Goal: Information Seeking & Learning: Learn about a topic

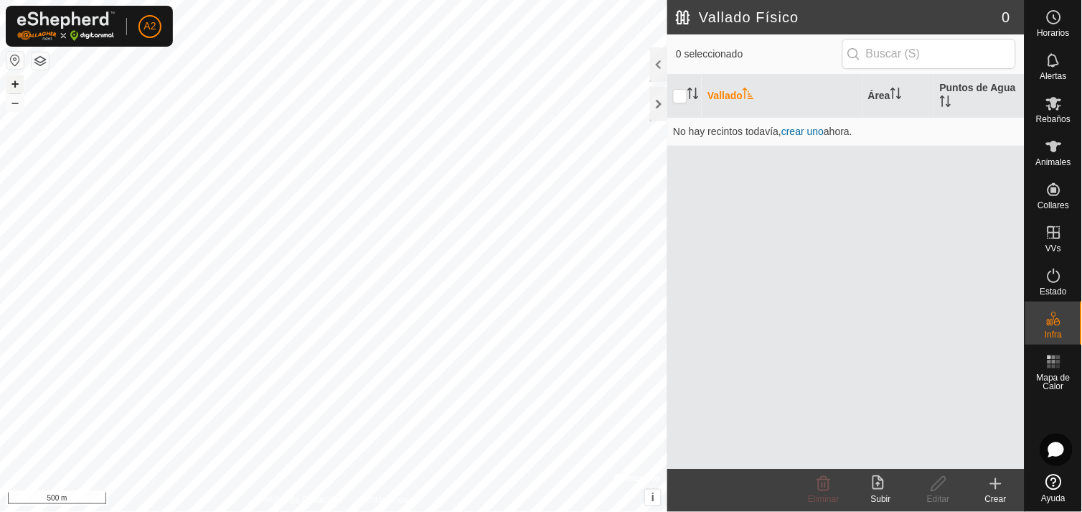
click at [19, 84] on button "+" at bounding box center [14, 83] width 17 height 17
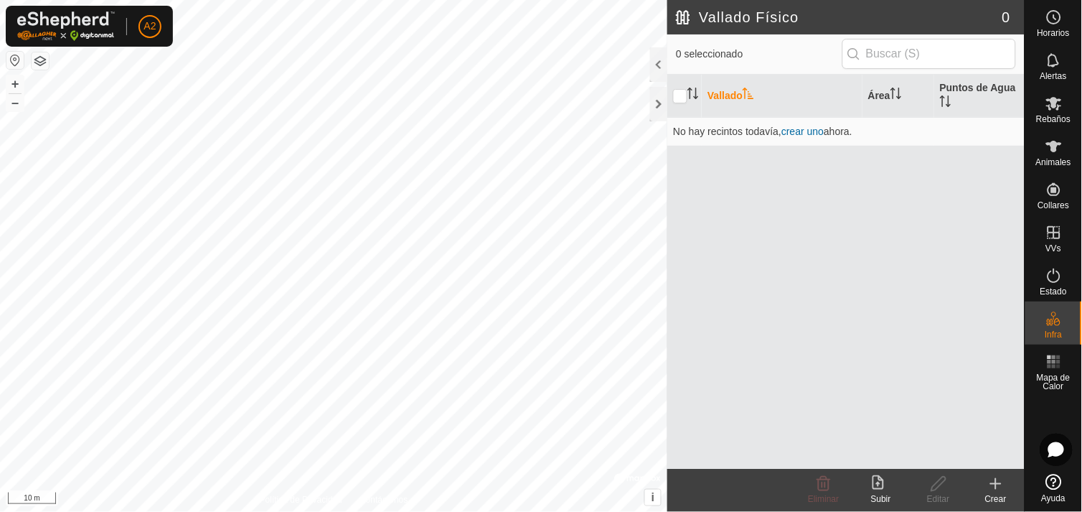
click at [726, 298] on div "Vallado Físico 0 0 seleccionado Vallado Área Puntos de Agua No hay recintos tod…" at bounding box center [512, 256] width 1025 height 512
click at [17, 108] on button "–" at bounding box center [14, 102] width 17 height 17
click at [20, 80] on button "+" at bounding box center [14, 83] width 17 height 17
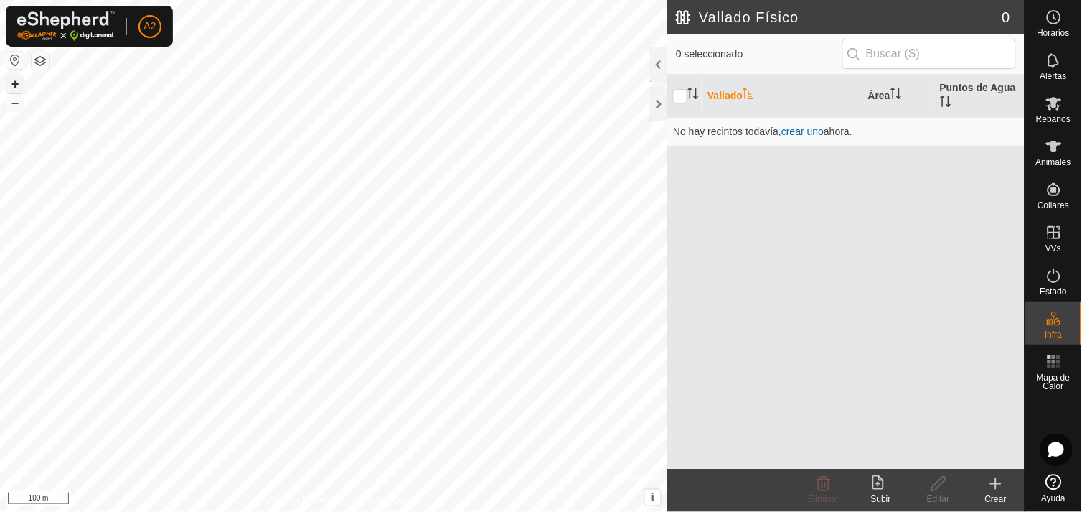
click at [20, 80] on button "+" at bounding box center [14, 83] width 17 height 17
click at [693, 352] on div "Vallado Físico 0 0 seleccionado Vallado Área Puntos de Agua No hay recintos tod…" at bounding box center [512, 256] width 1025 height 512
click at [883, 320] on div "Vallado Físico 0 0 seleccionado Vallado Área Puntos de Agua No hay recintos tod…" at bounding box center [512, 256] width 1025 height 512
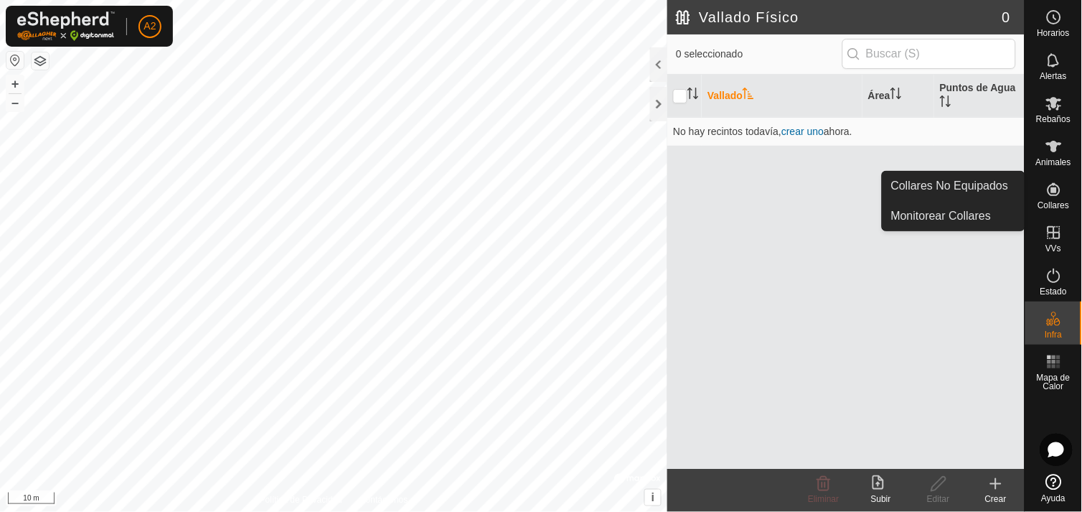
click at [1056, 201] on span "Collares" at bounding box center [1054, 205] width 32 height 9
click at [973, 184] on link "Collares No Equipados" at bounding box center [954, 186] width 142 height 29
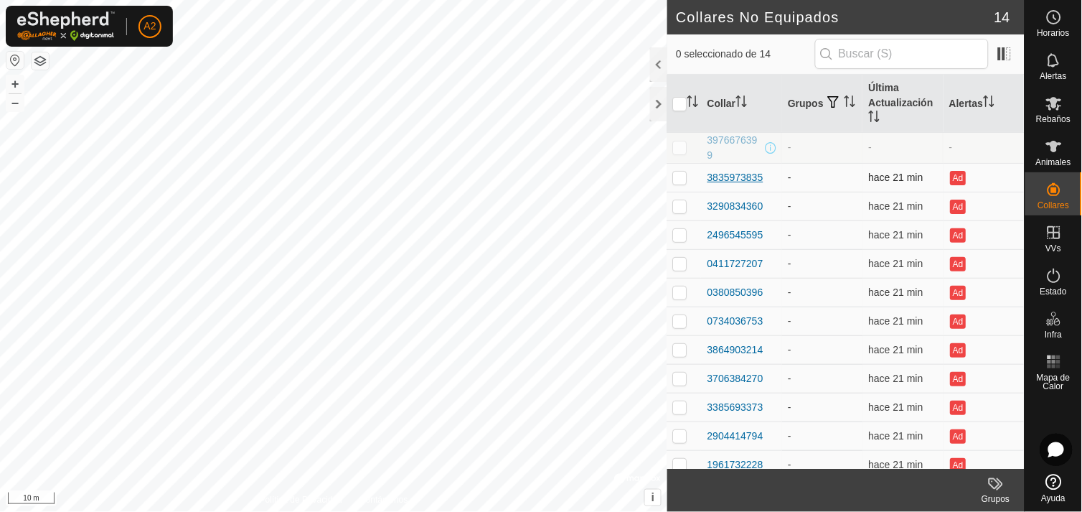
click at [742, 172] on div "3835973835" at bounding box center [736, 177] width 56 height 15
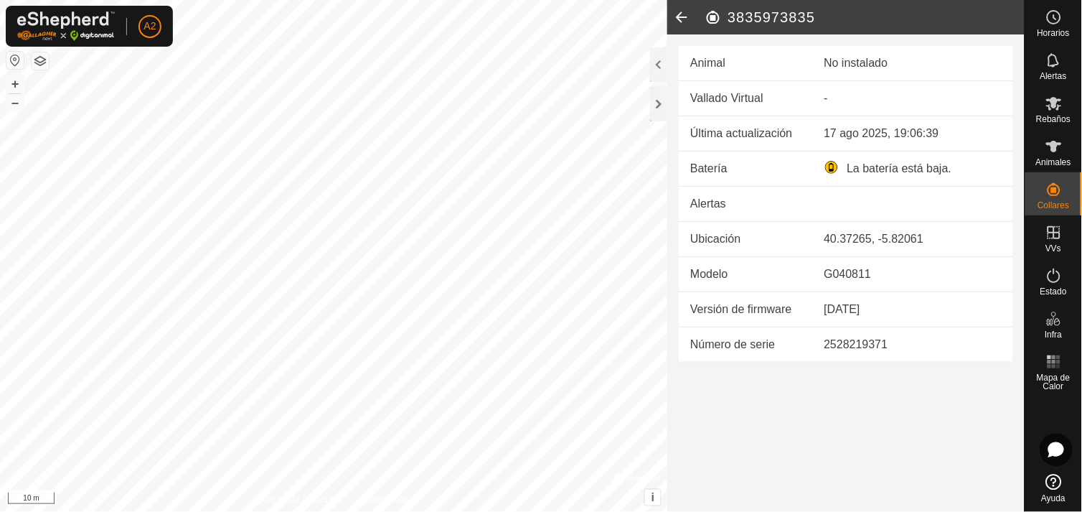
click at [685, 18] on icon at bounding box center [681, 17] width 29 height 34
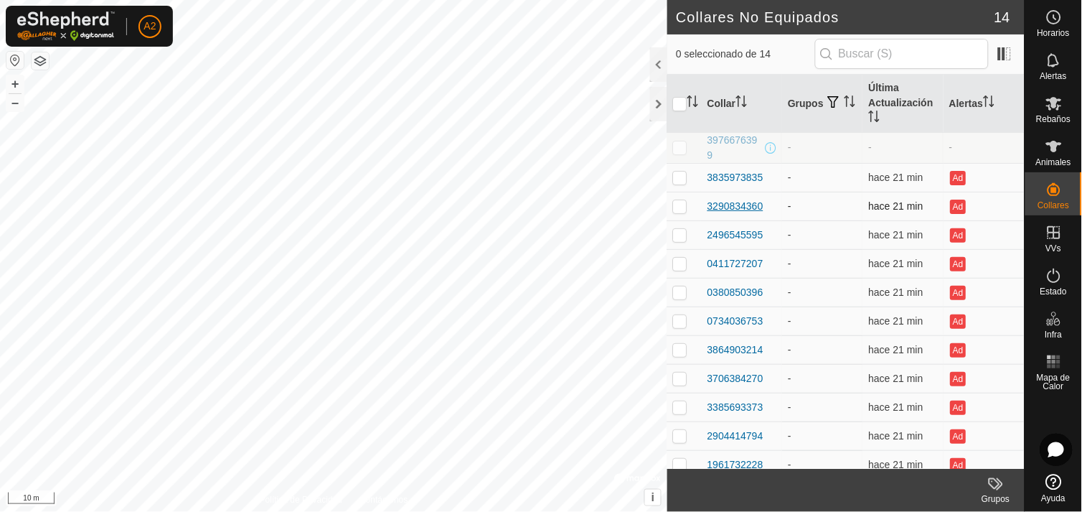
click at [745, 202] on div "3290834360" at bounding box center [736, 206] width 56 height 15
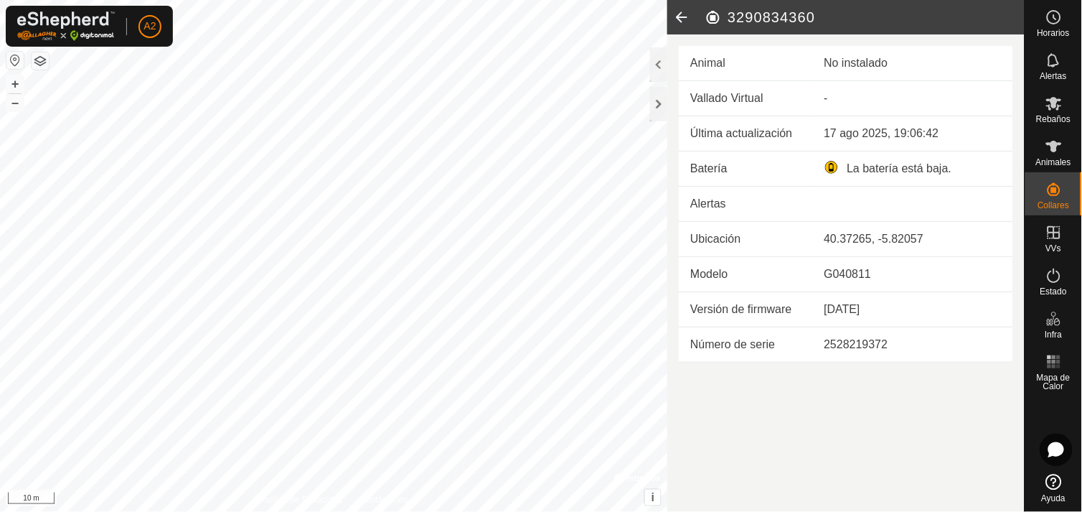
click at [678, 27] on icon at bounding box center [681, 17] width 29 height 34
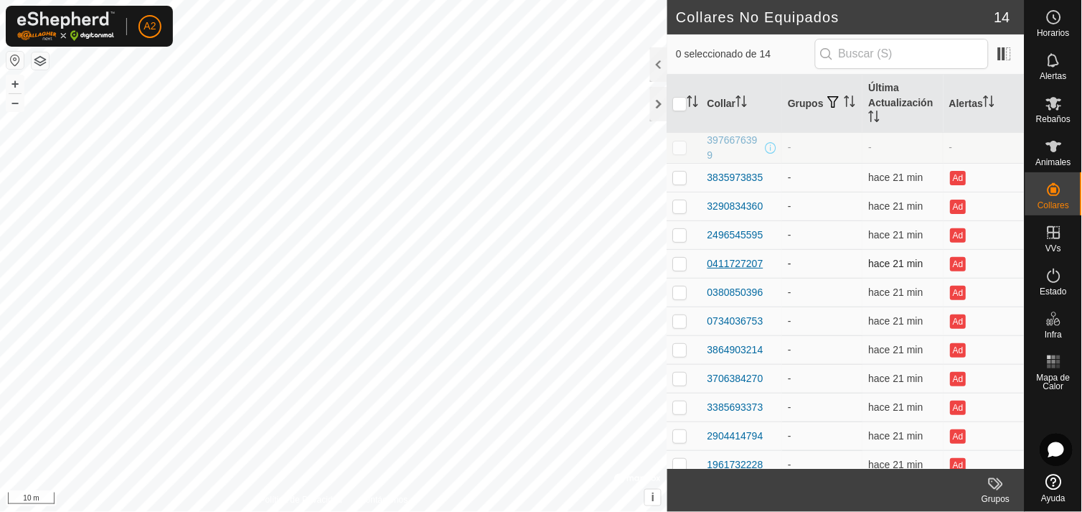
click at [738, 261] on div "0411727207" at bounding box center [736, 263] width 56 height 15
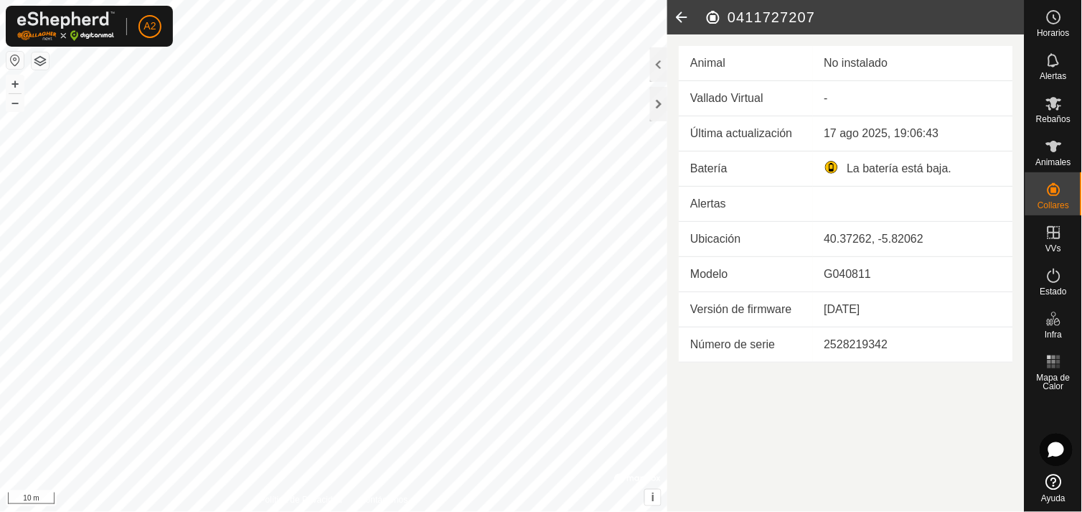
click at [679, 11] on icon at bounding box center [681, 17] width 29 height 34
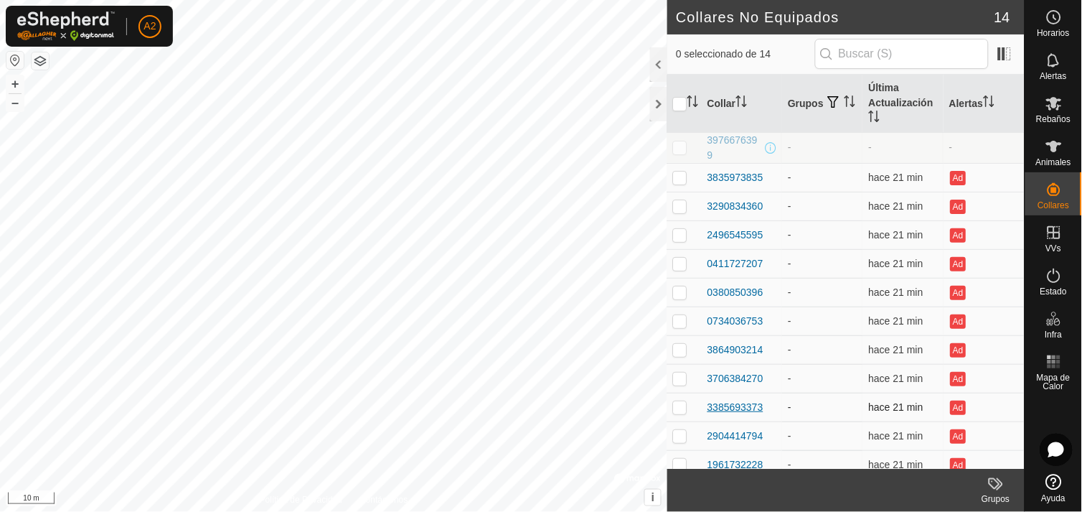
click at [726, 403] on div "3385693373" at bounding box center [736, 407] width 56 height 15
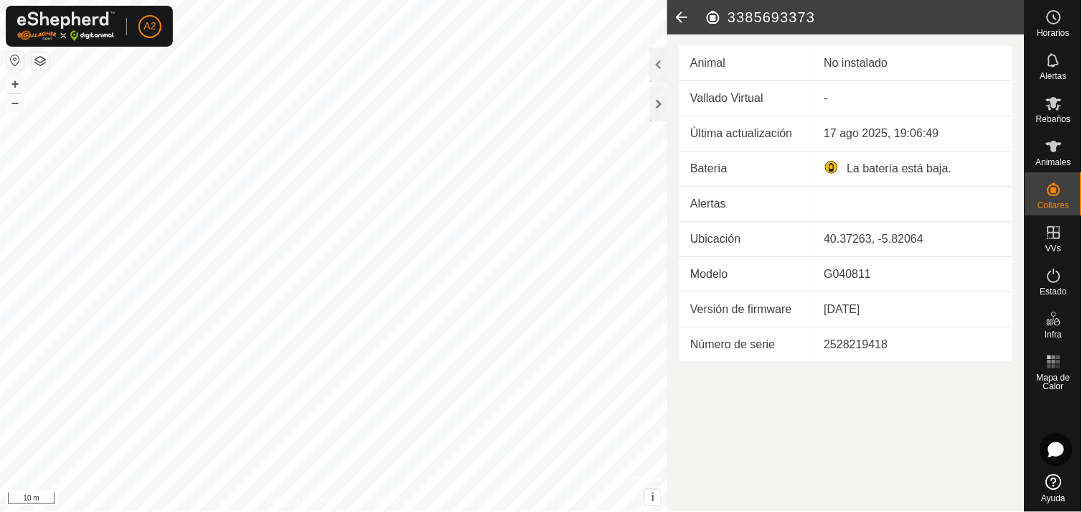
click at [678, 11] on icon at bounding box center [681, 17] width 29 height 34
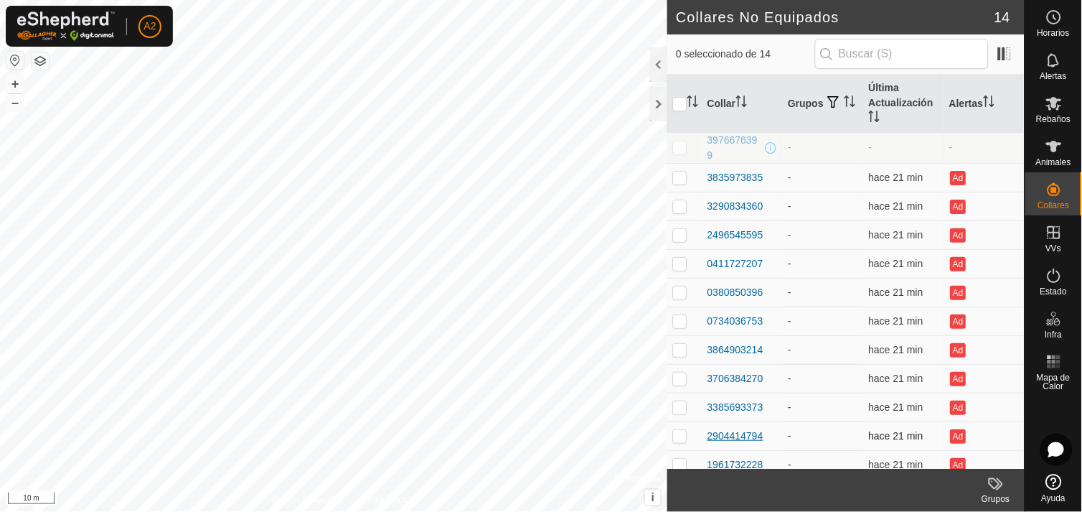
click at [745, 429] on div "2904414794" at bounding box center [736, 435] width 56 height 15
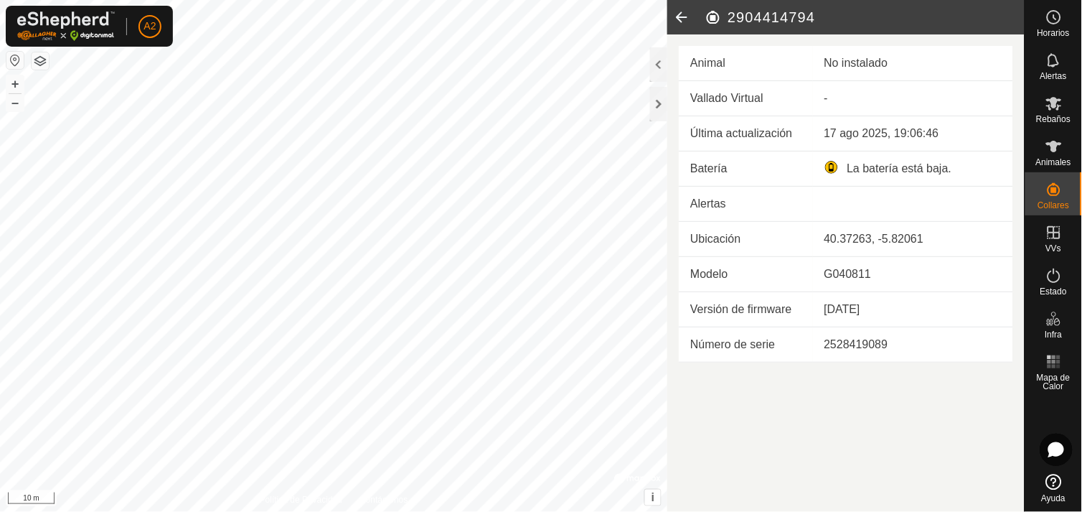
click at [678, 19] on icon at bounding box center [681, 17] width 29 height 34
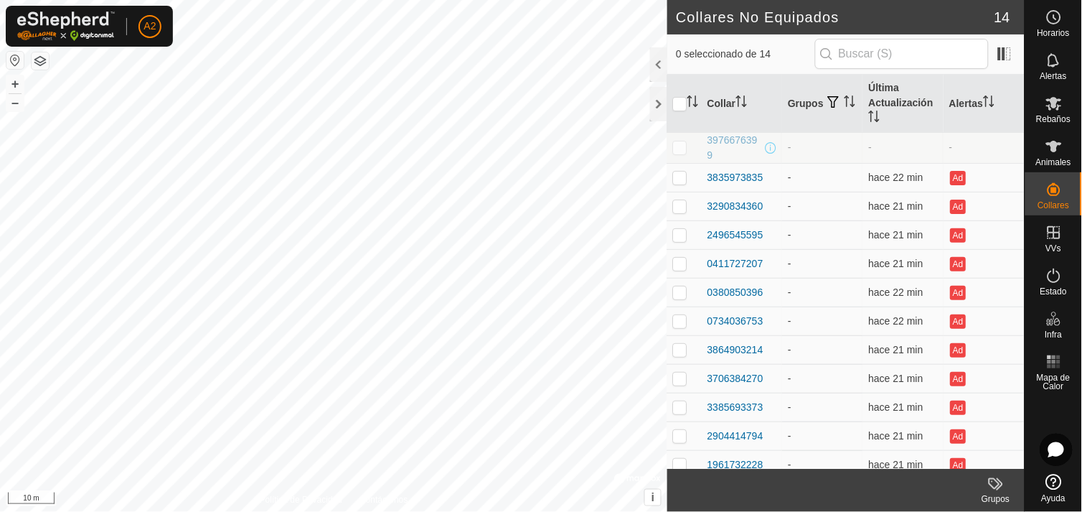
scroll to position [68, 0]
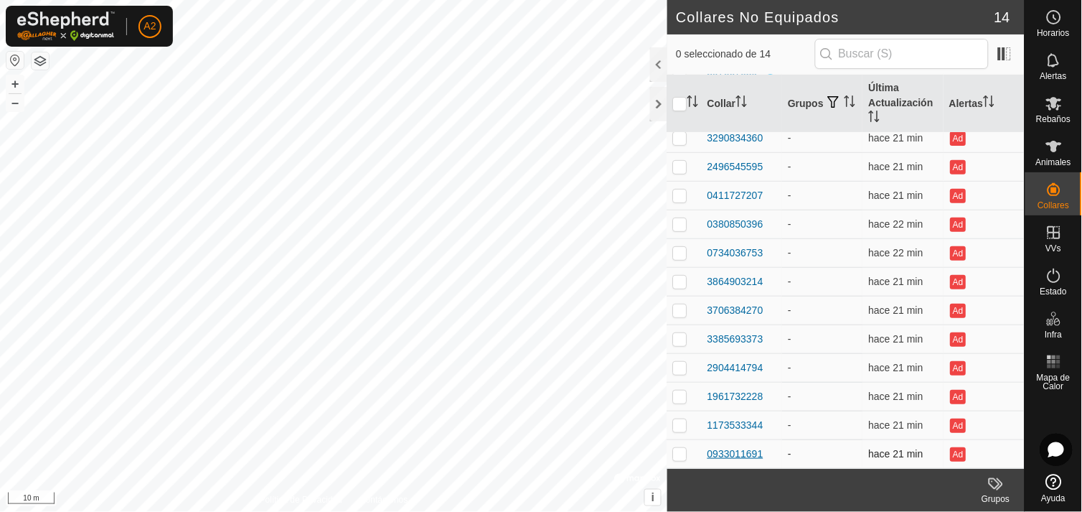
click at [744, 451] on div "0933011691" at bounding box center [736, 453] width 56 height 15
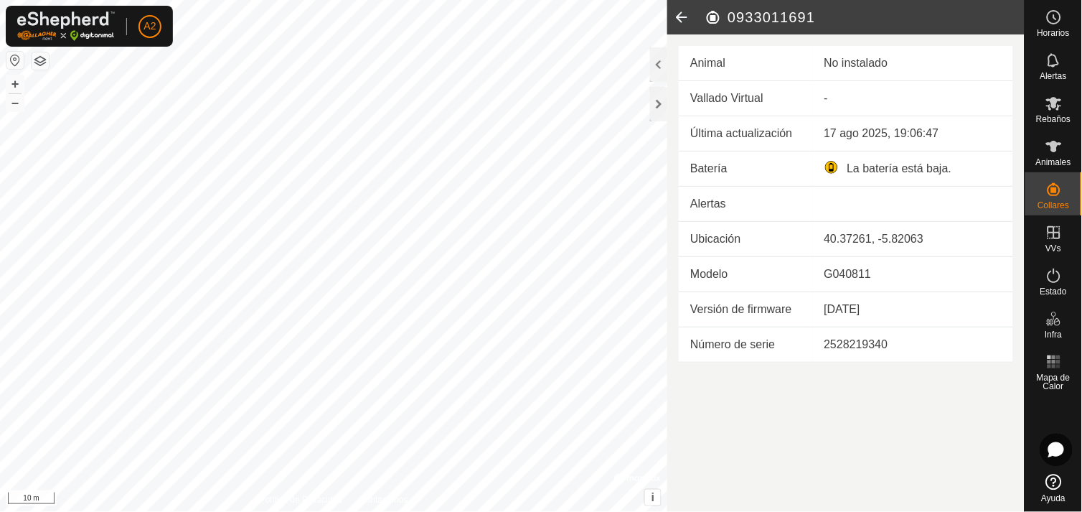
click at [679, 18] on icon at bounding box center [681, 17] width 29 height 34
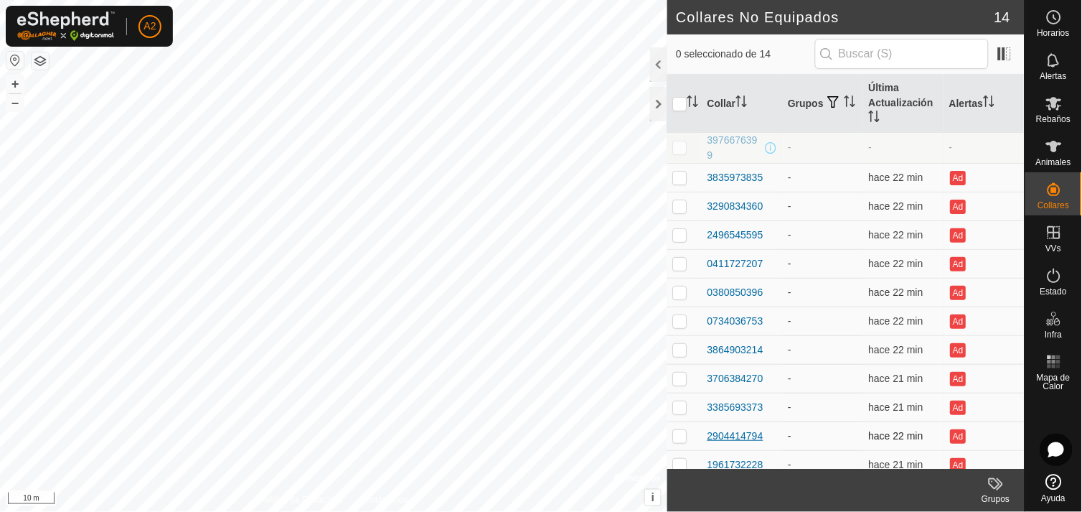
click at [750, 432] on div "2904414794" at bounding box center [736, 435] width 56 height 15
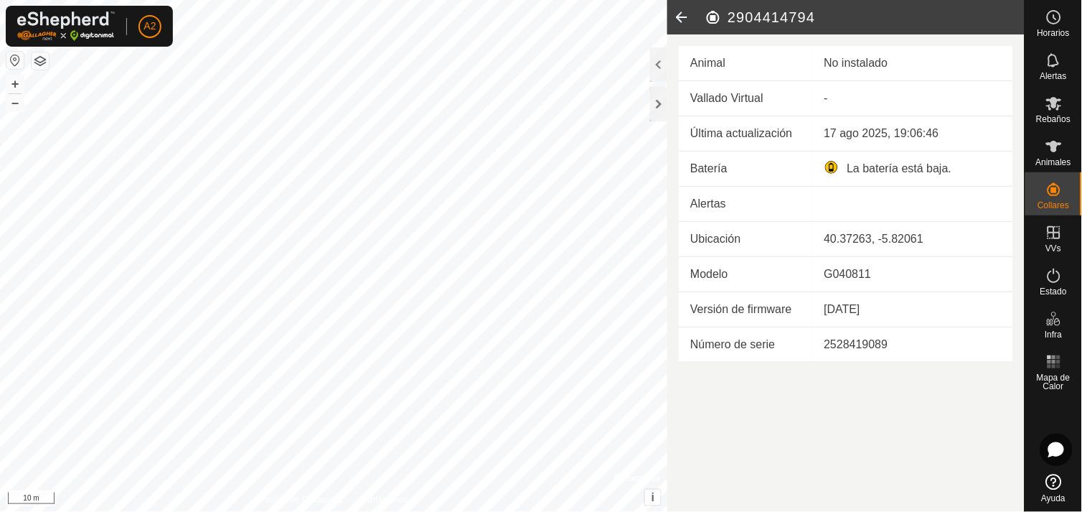
click at [683, 20] on icon at bounding box center [681, 17] width 29 height 34
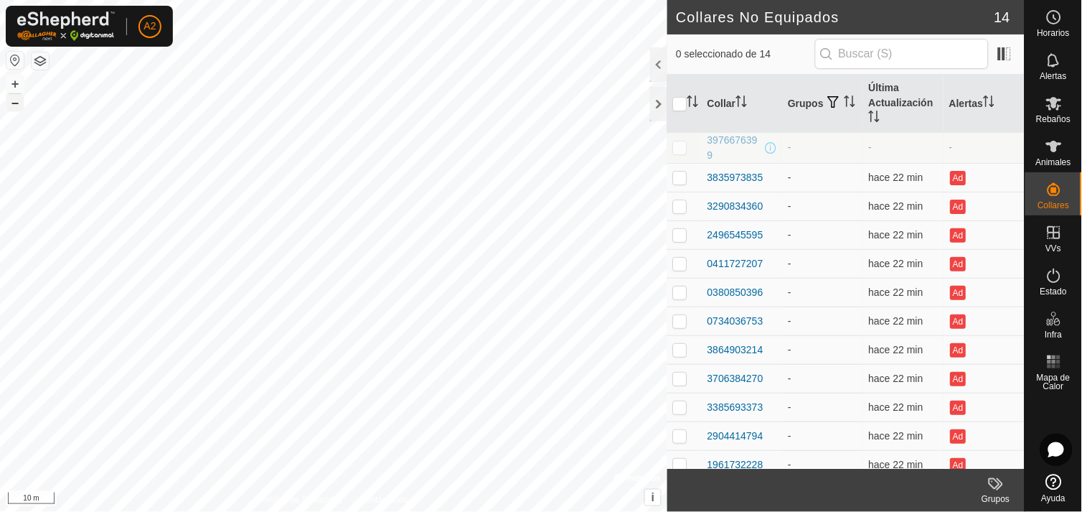
click at [15, 103] on button "–" at bounding box center [14, 102] width 17 height 17
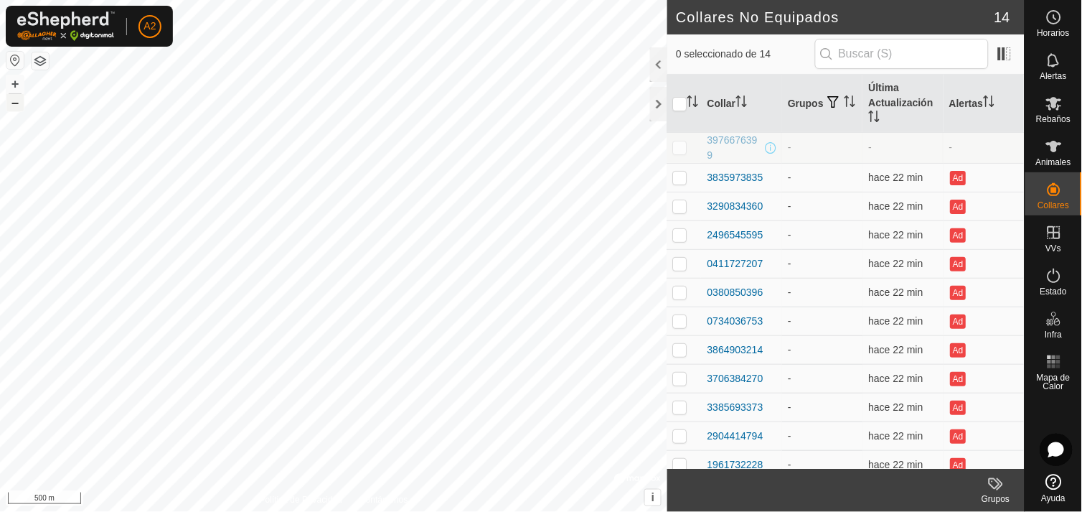
click at [15, 103] on button "–" at bounding box center [14, 102] width 17 height 17
click at [13, 101] on button "–" at bounding box center [14, 102] width 17 height 17
click at [154, 0] on html "A2 Horarios Alertas Rebaños Animales Collares VVs Estado Infra Mapa de Calor Ay…" at bounding box center [541, 256] width 1082 height 512
click at [22, 103] on button "–" at bounding box center [14, 102] width 17 height 17
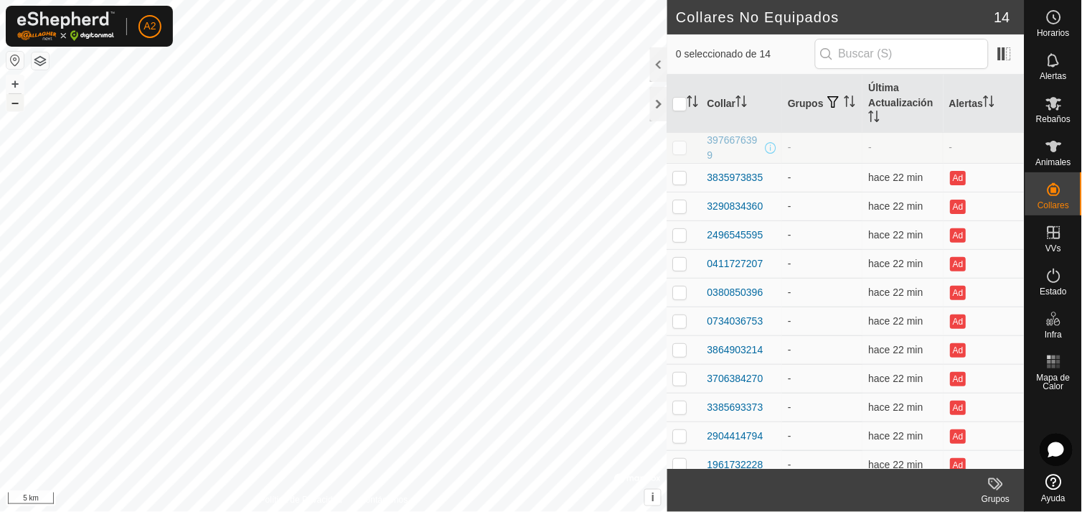
click at [22, 103] on button "–" at bounding box center [14, 102] width 17 height 17
click at [13, 102] on button "–" at bounding box center [14, 102] width 17 height 17
click at [17, 89] on button "+" at bounding box center [14, 83] width 17 height 17
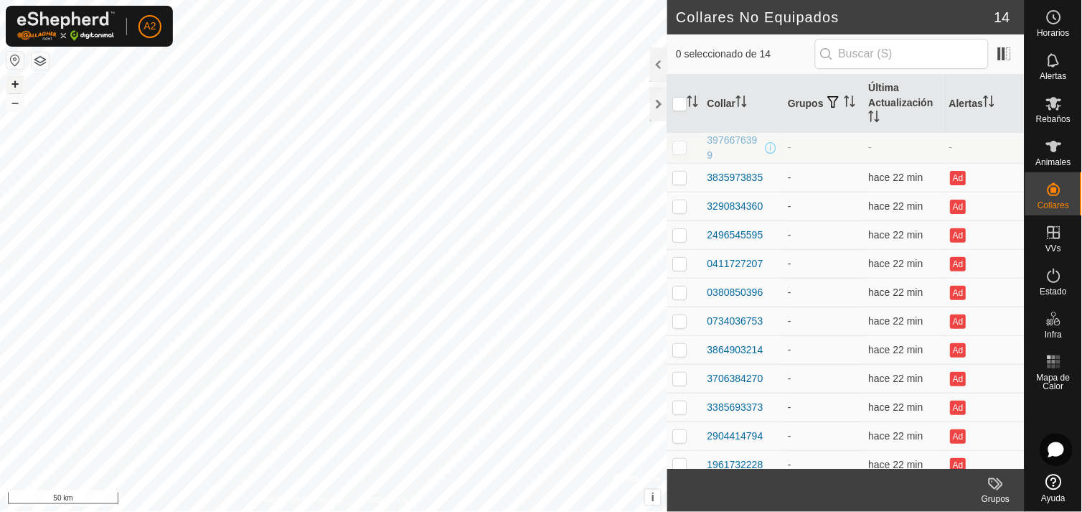
click at [17, 89] on button "+" at bounding box center [14, 83] width 17 height 17
click at [15, 80] on button "+" at bounding box center [14, 83] width 17 height 17
click at [19, 81] on button "+" at bounding box center [14, 83] width 17 height 17
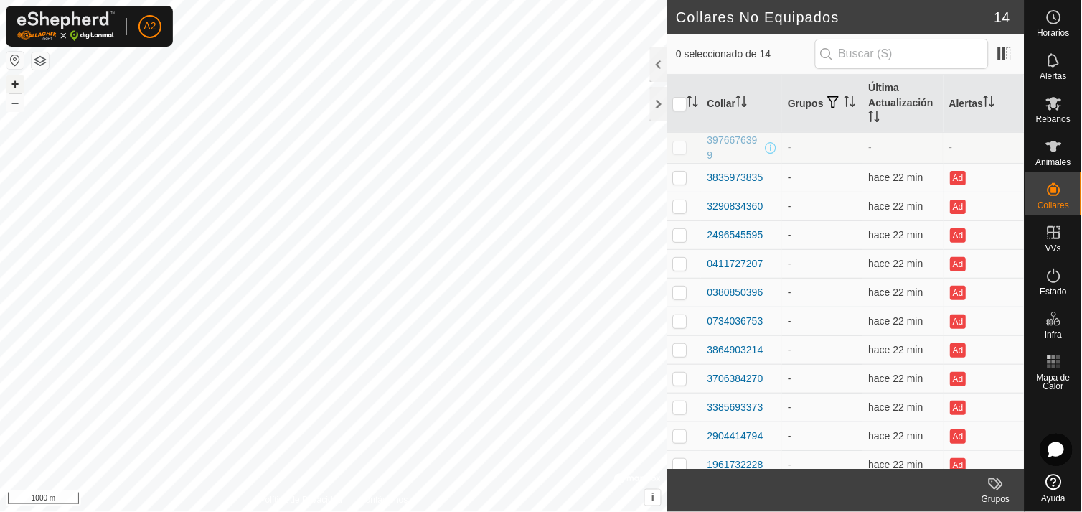
click at [19, 81] on button "+" at bounding box center [14, 83] width 17 height 17
click at [22, 78] on button "+" at bounding box center [14, 83] width 17 height 17
click at [744, 230] on div "2496545595" at bounding box center [736, 235] width 56 height 15
